Goal: Obtain resource: Download file/media

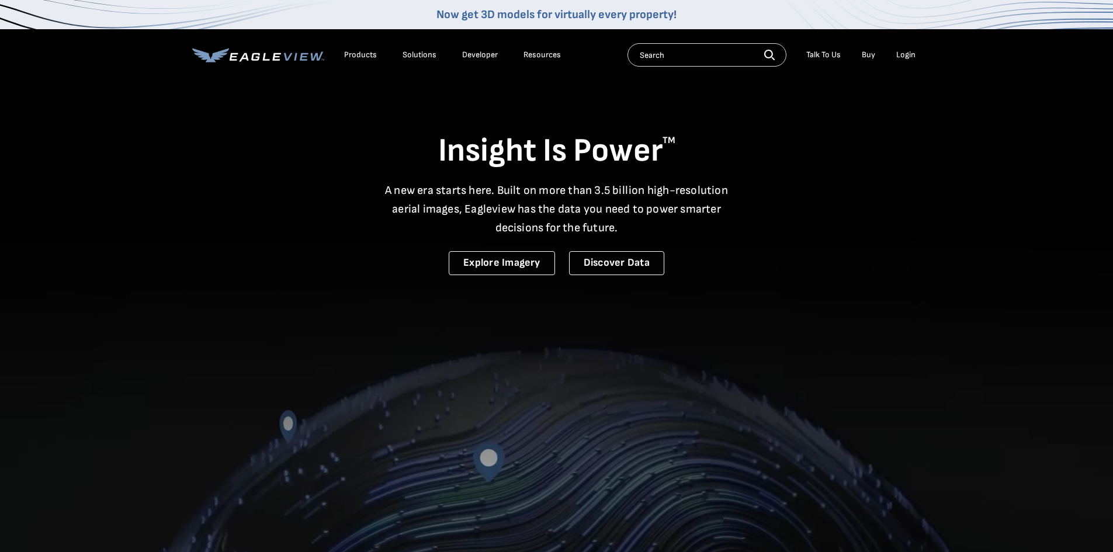
click at [910, 53] on div "Login" at bounding box center [905, 55] width 19 height 11
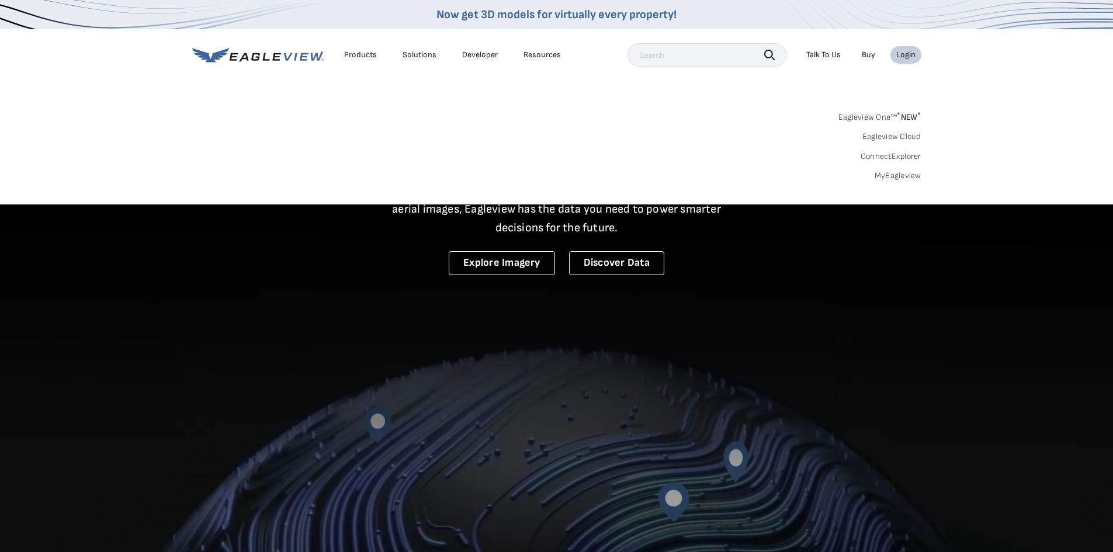
click at [901, 175] on link "MyEagleview" at bounding box center [897, 176] width 47 height 11
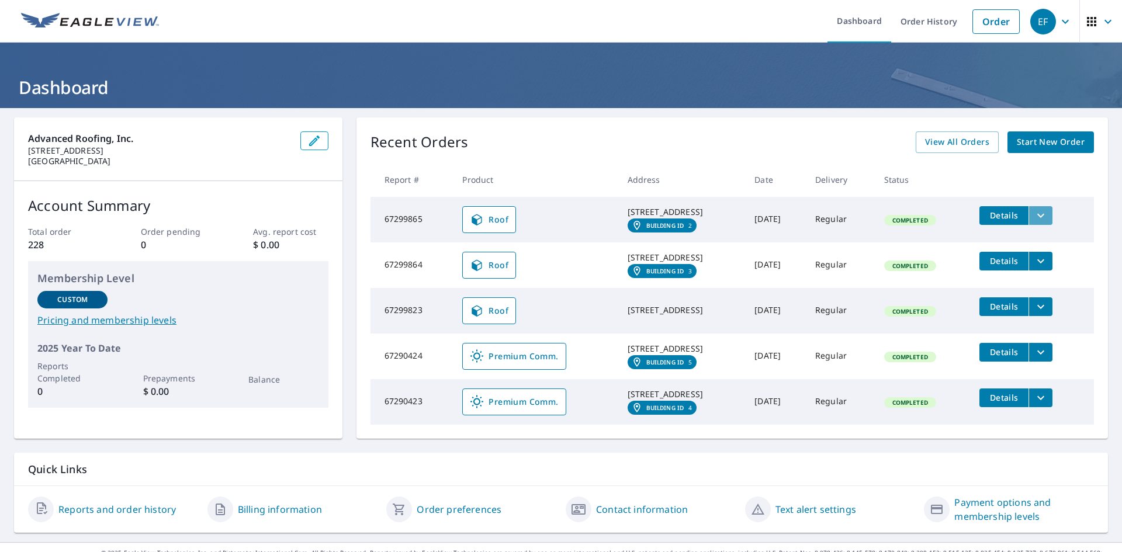
click at [1042, 216] on icon "filesDropdownBtn-67299865" at bounding box center [1040, 215] width 7 height 4
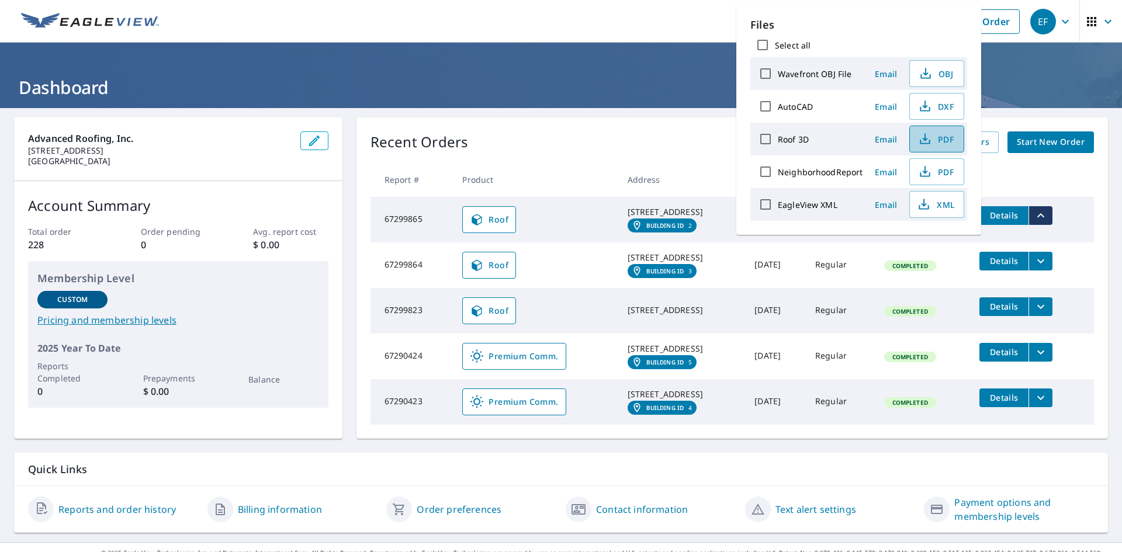
click at [943, 141] on span "PDF" at bounding box center [935, 139] width 37 height 14
click at [1047, 314] on icon "filesDropdownBtn-67299823" at bounding box center [1040, 307] width 14 height 14
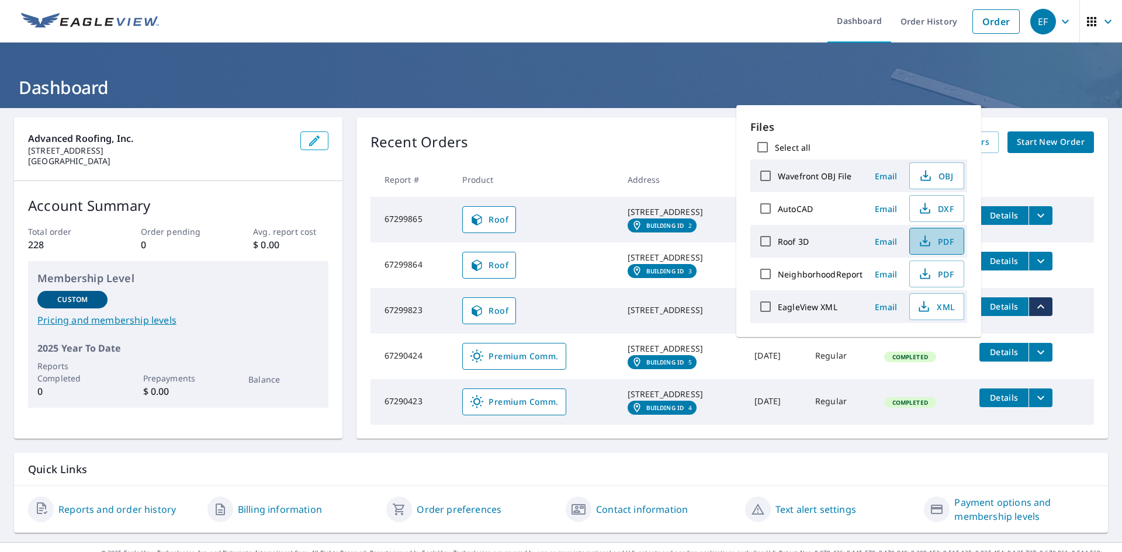
click at [932, 244] on span "PDF" at bounding box center [935, 241] width 37 height 14
click at [553, 272] on td "Roof" at bounding box center [535, 265] width 165 height 46
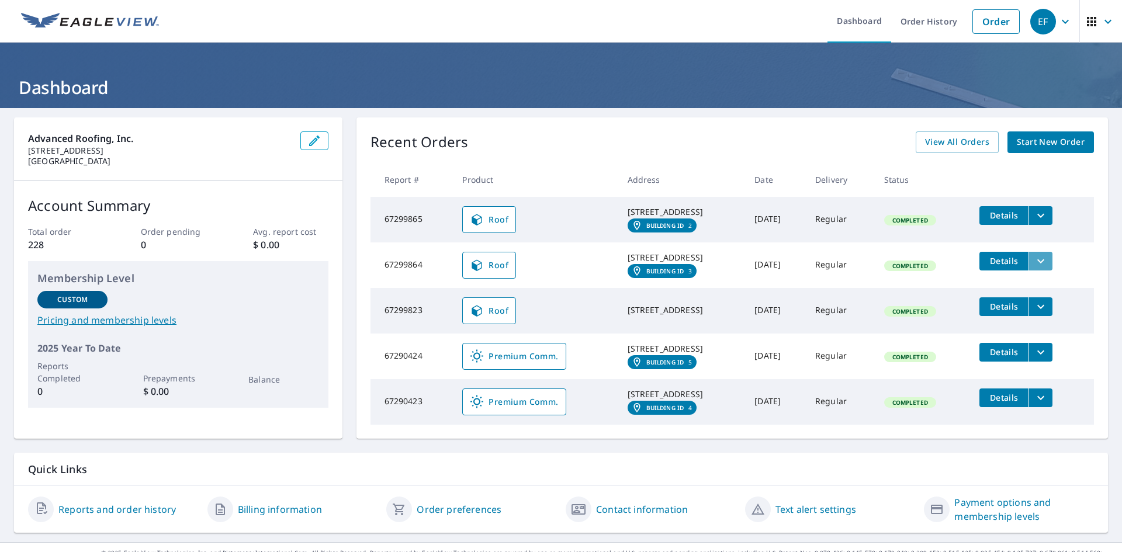
click at [1043, 263] on icon "filesDropdownBtn-67299864" at bounding box center [1040, 261] width 7 height 4
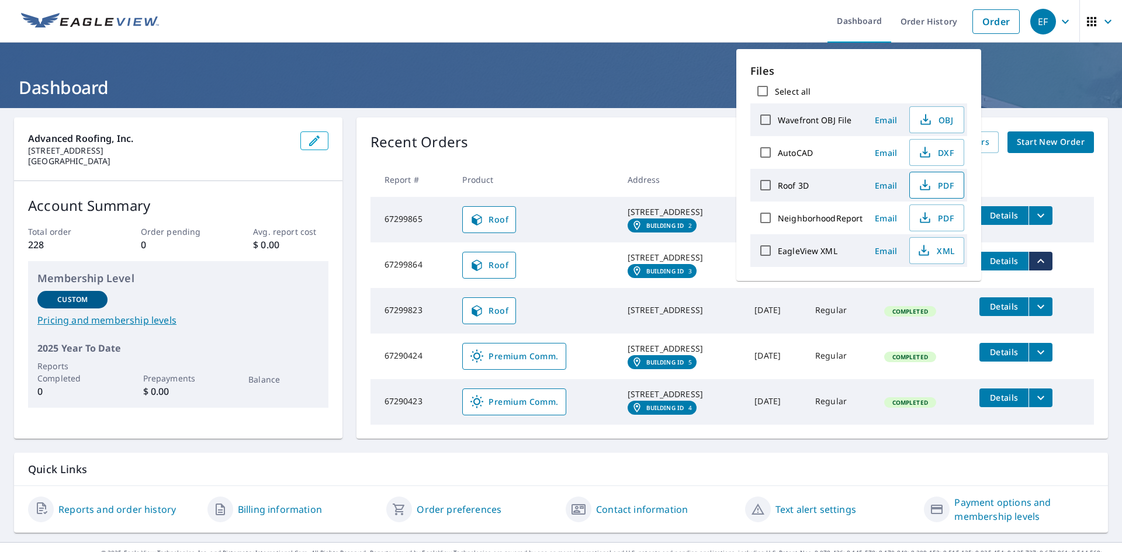
click at [938, 186] on span "PDF" at bounding box center [935, 185] width 37 height 14
click at [1040, 405] on icon "filesDropdownBtn-67290423" at bounding box center [1040, 398] width 14 height 14
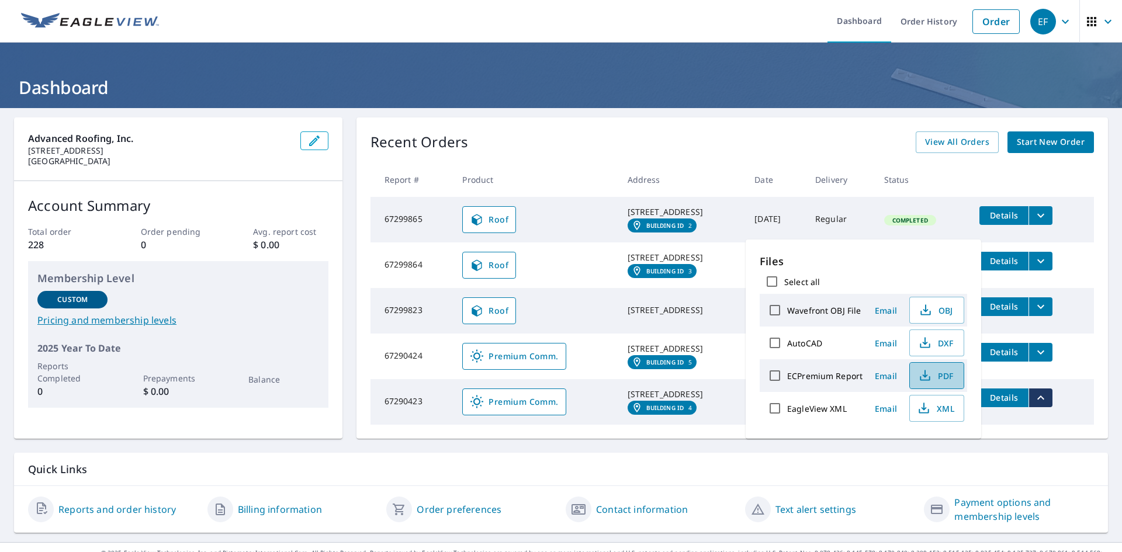
click at [942, 375] on span "PDF" at bounding box center [935, 376] width 37 height 14
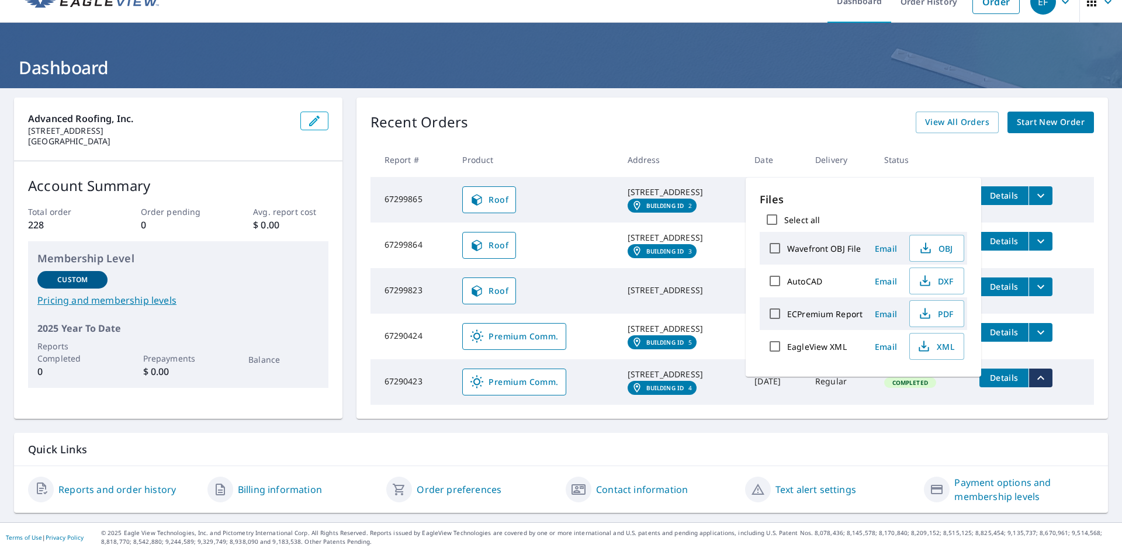
click at [634, 98] on div "Recent Orders View All Orders Start New Order Report # Product Address Date Del…" at bounding box center [731, 258] width 751 height 321
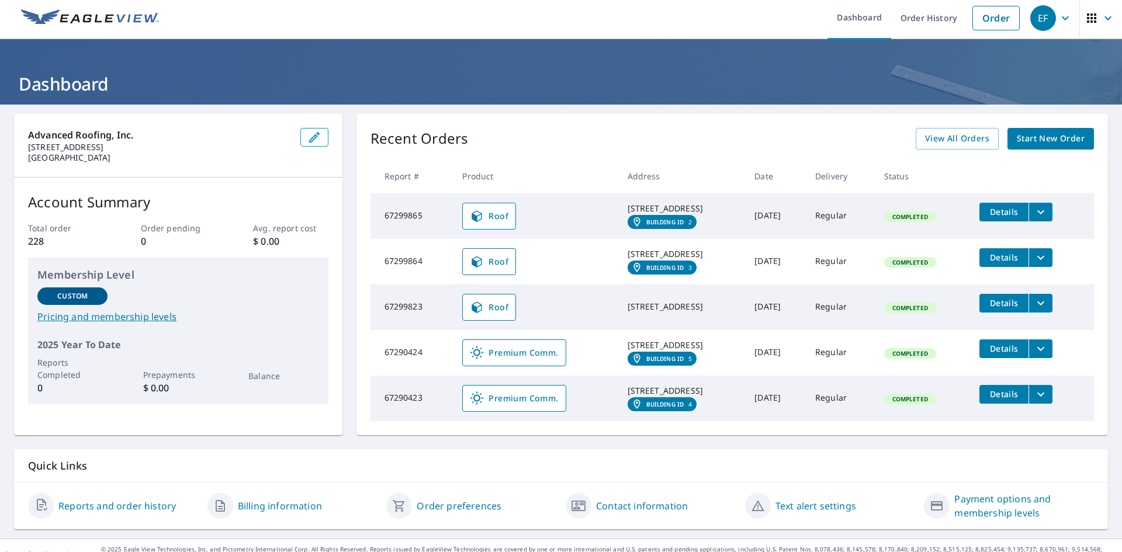
scroll to position [0, 0]
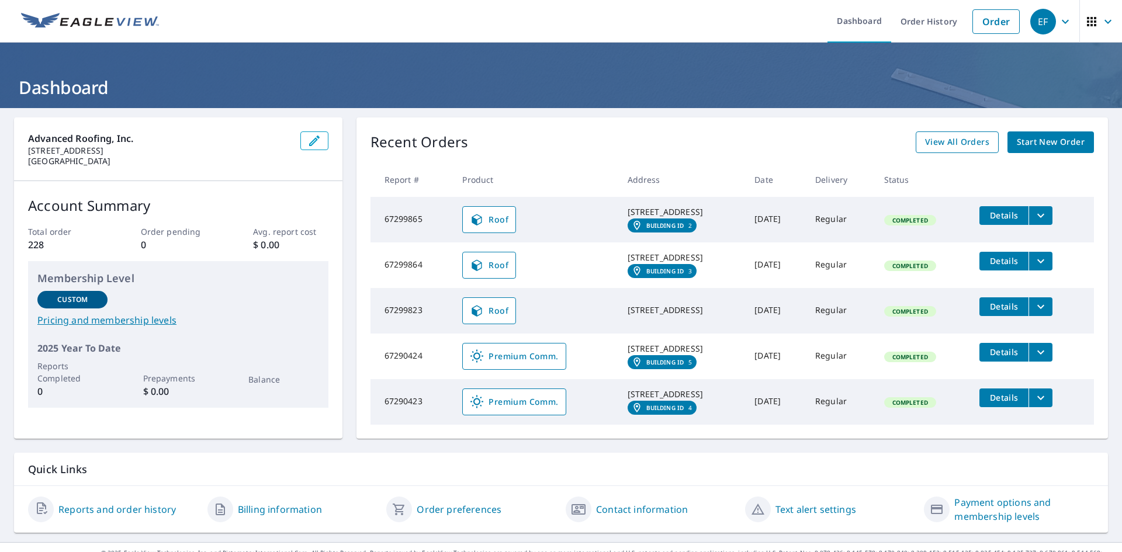
click at [949, 141] on span "View All Orders" at bounding box center [957, 142] width 64 height 15
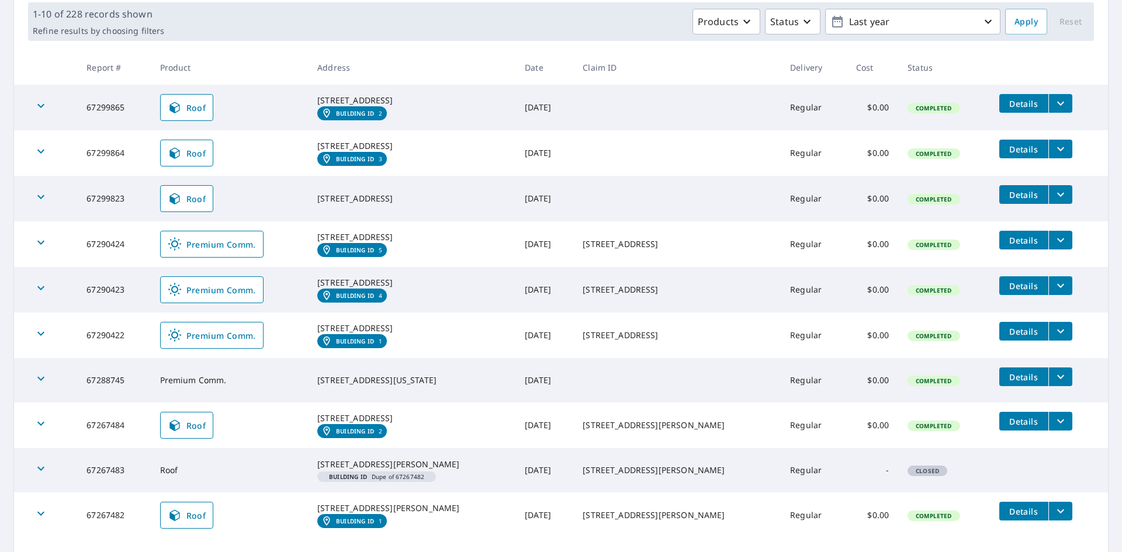
scroll to position [213, 0]
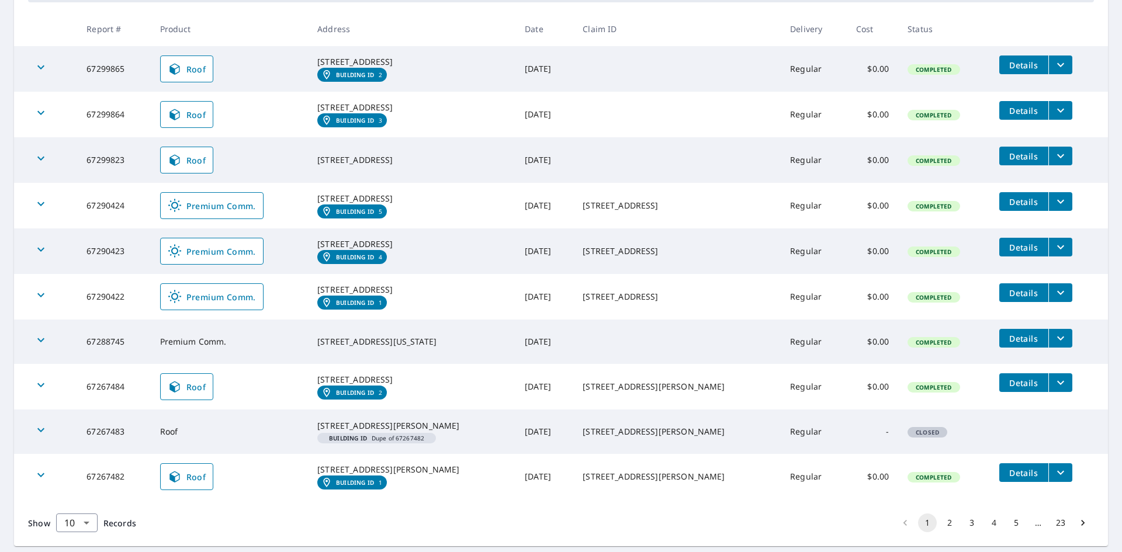
click at [1053, 300] on icon "filesDropdownBtn-67290422" at bounding box center [1060, 293] width 14 height 14
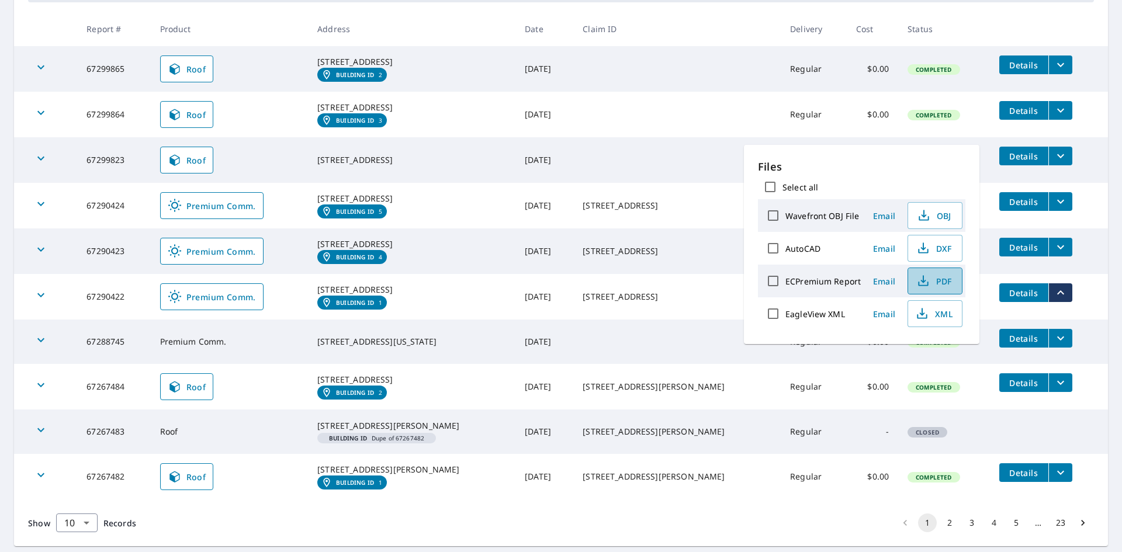
click at [936, 284] on span "PDF" at bounding box center [933, 281] width 37 height 14
click at [629, 213] on td "[STREET_ADDRESS]" at bounding box center [676, 206] width 207 height 46
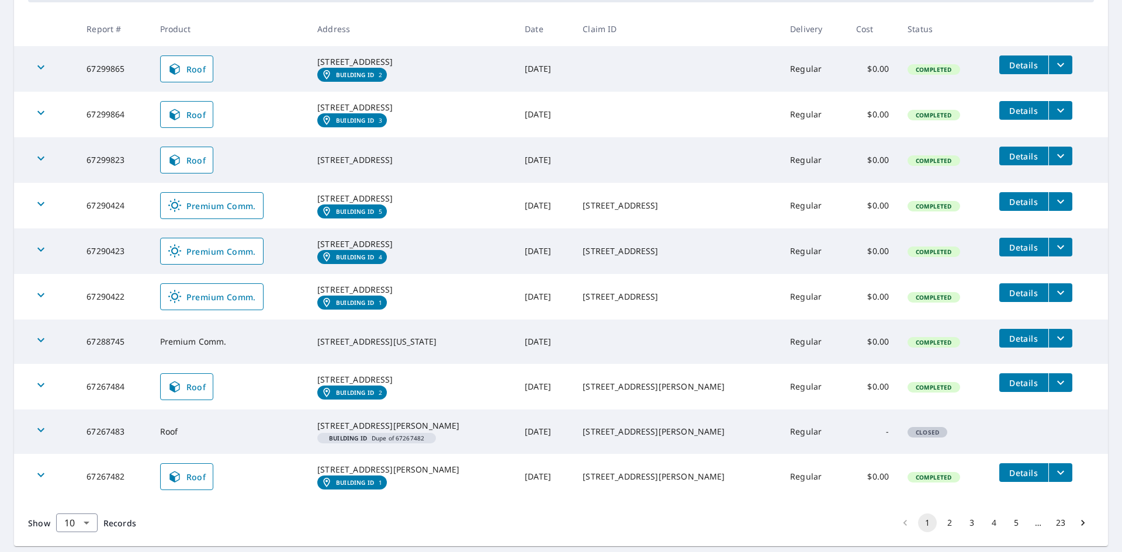
click at [1053, 209] on icon "filesDropdownBtn-67290424" at bounding box center [1060, 202] width 14 height 14
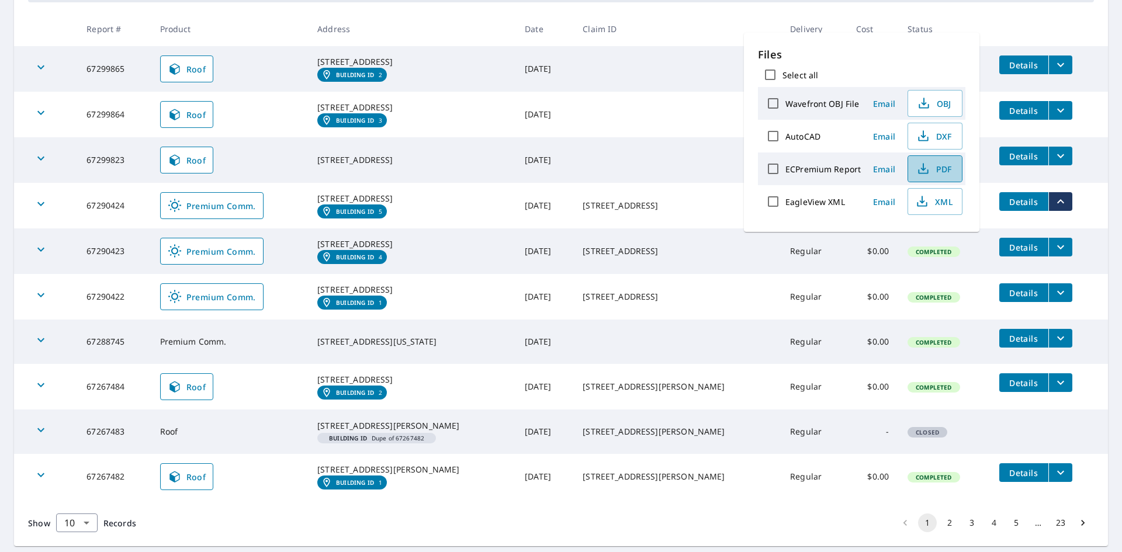
click at [938, 166] on span "PDF" at bounding box center [933, 169] width 37 height 14
click at [647, 64] on td at bounding box center [676, 69] width 207 height 46
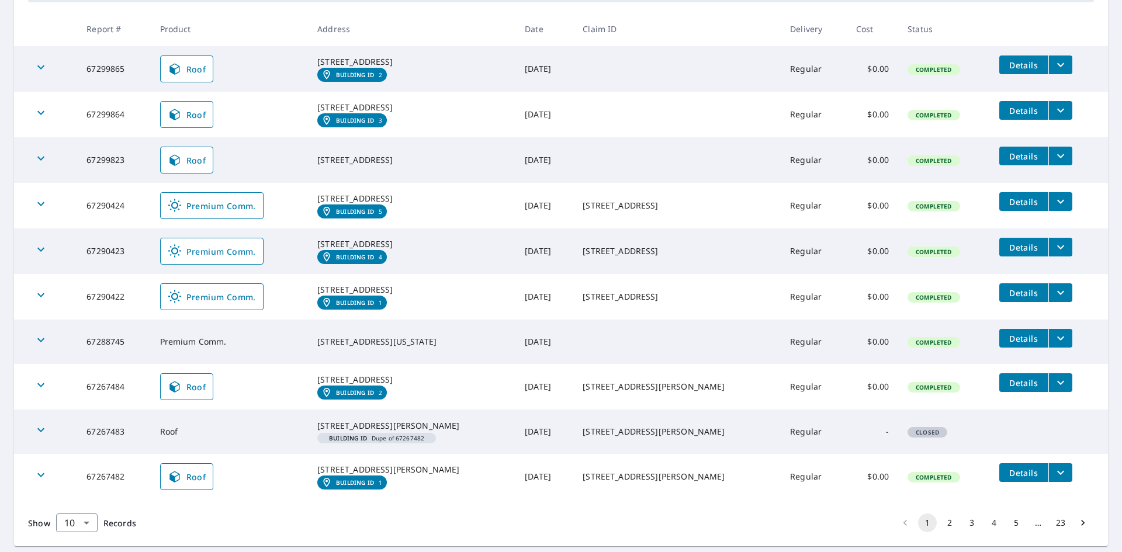
scroll to position [329, 0]
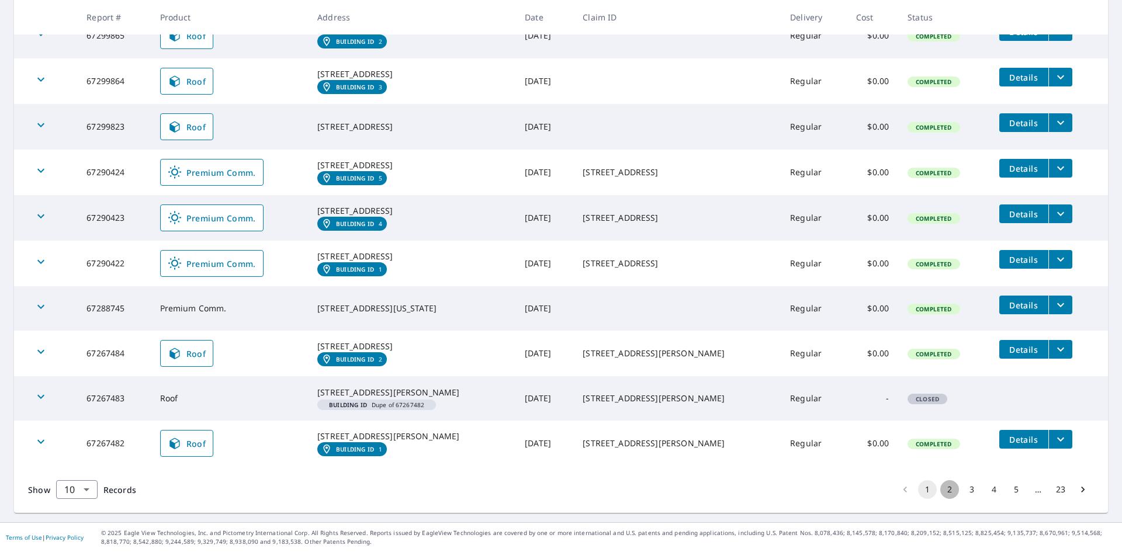
click at [941, 486] on button "2" at bounding box center [949, 489] width 19 height 19
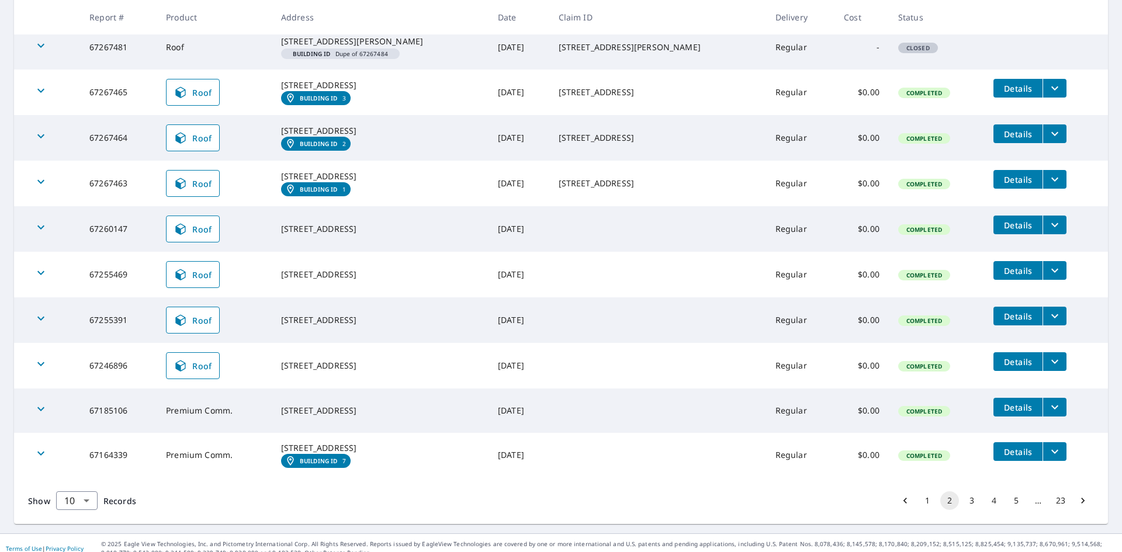
scroll to position [297, 0]
